Goal: Navigation & Orientation: Find specific page/section

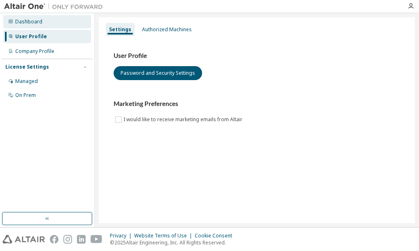
click at [36, 26] on div "Dashboard" at bounding box center [47, 21] width 88 height 13
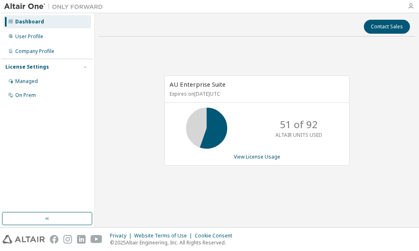
click at [408, 6] on icon "button" at bounding box center [410, 6] width 7 height 7
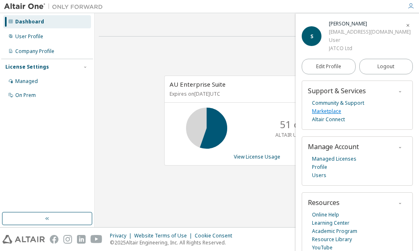
click at [337, 111] on link "Marketplace" at bounding box center [326, 111] width 29 height 8
